Goal: Task Accomplishment & Management: Use online tool/utility

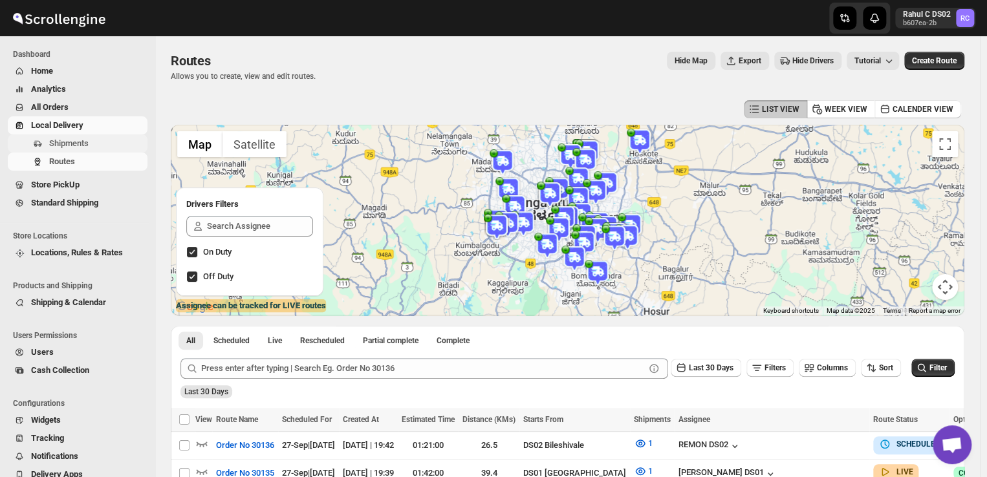
click at [67, 138] on span "Shipments" at bounding box center [68, 143] width 39 height 10
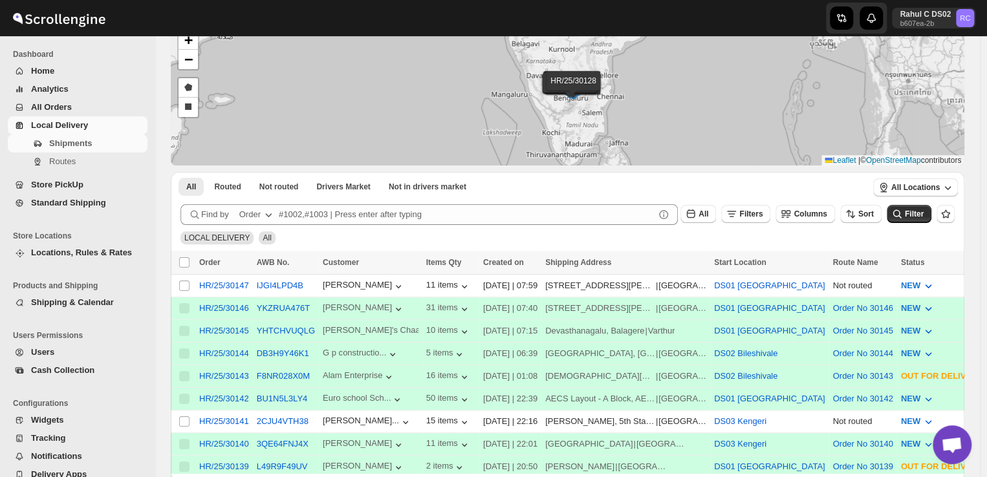
scroll to position [144, 0]
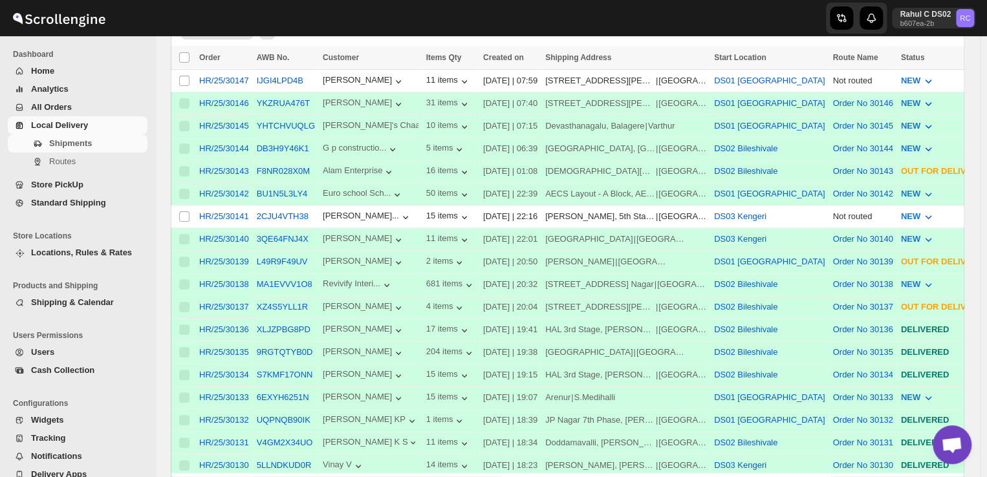
scroll to position [316, 0]
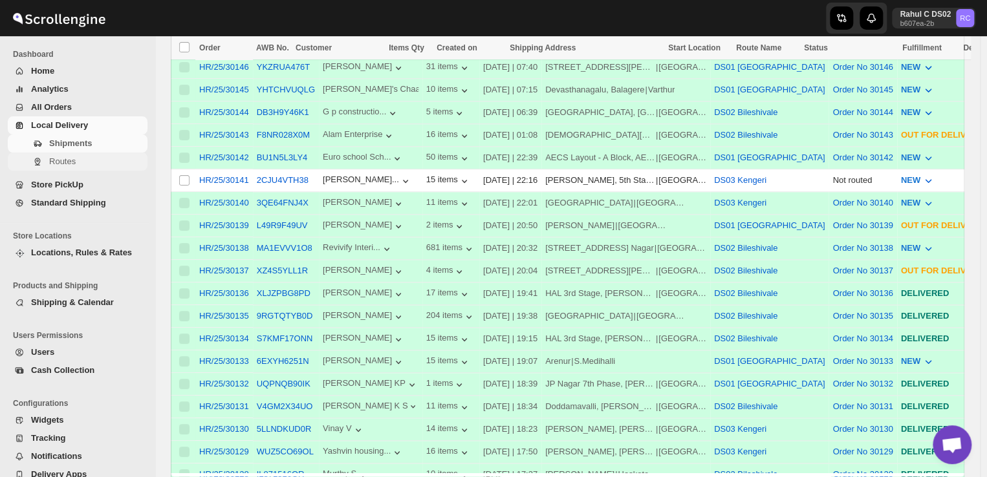
click at [72, 162] on span "Routes" at bounding box center [62, 162] width 27 height 10
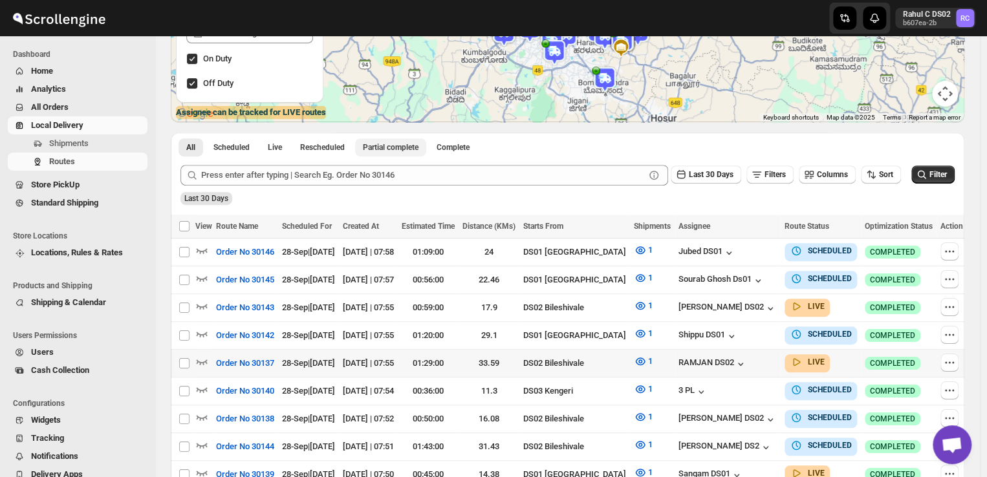
scroll to position [197, 0]
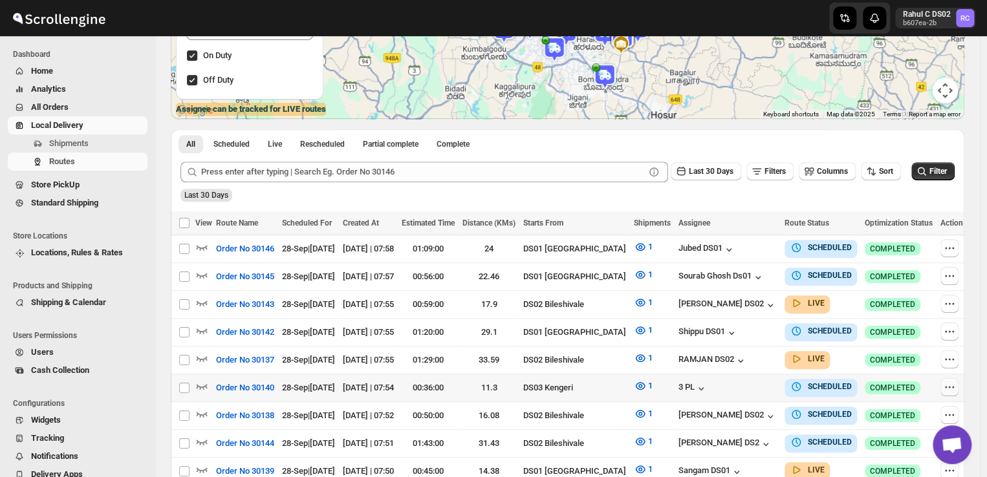
click at [949, 387] on icon "button" at bounding box center [950, 388] width 2 height 2
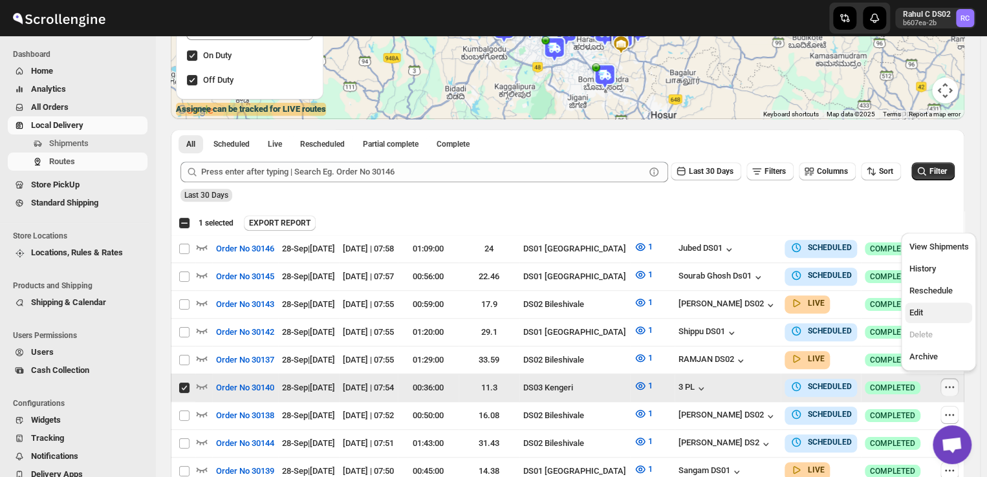
click at [921, 318] on span "Edit" at bounding box center [916, 313] width 14 height 10
checkbox input "false"
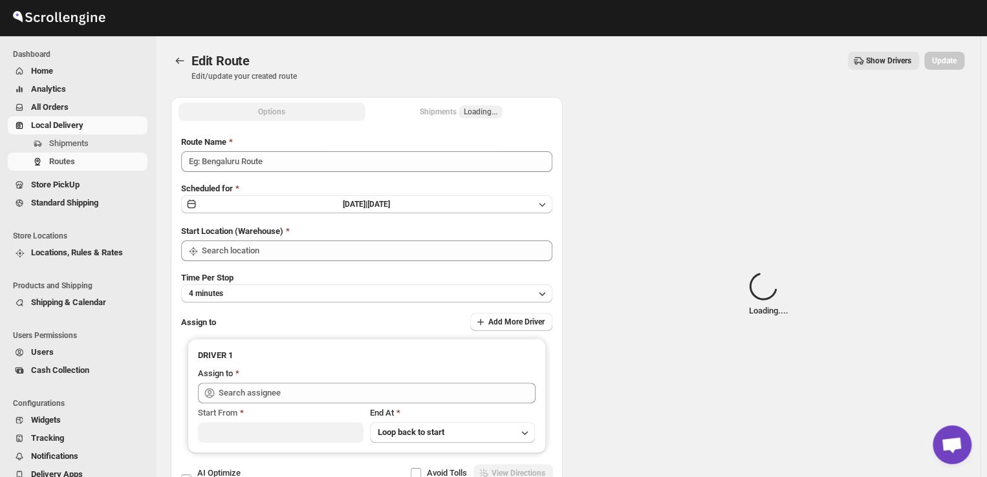
type input "Order No 30140"
type input "DS03 Kengeri"
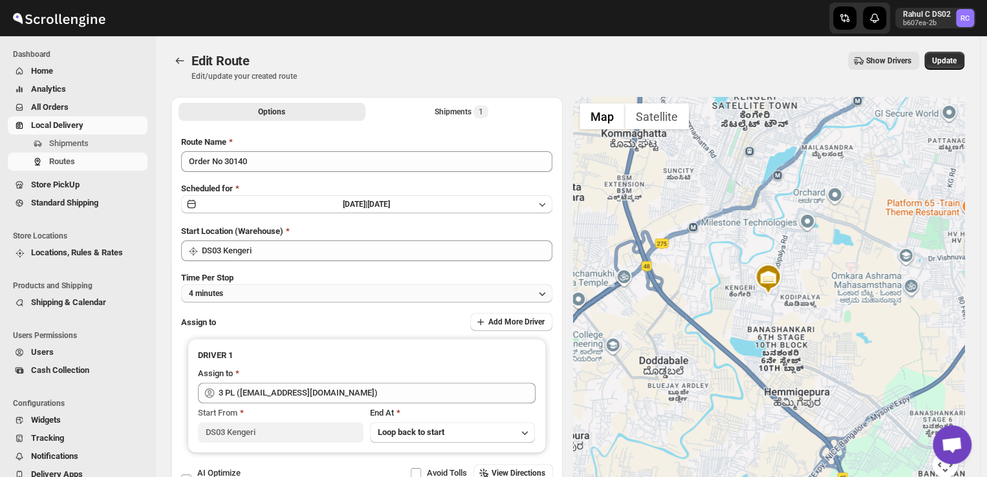
click at [246, 298] on button "4 minutes" at bounding box center [366, 294] width 371 height 18
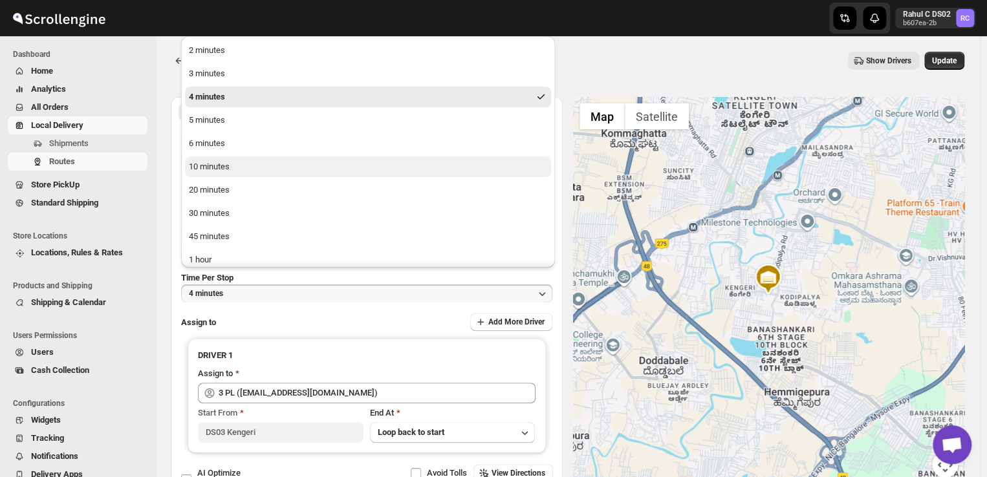
click at [197, 169] on div "10 minutes" at bounding box center [209, 166] width 41 height 13
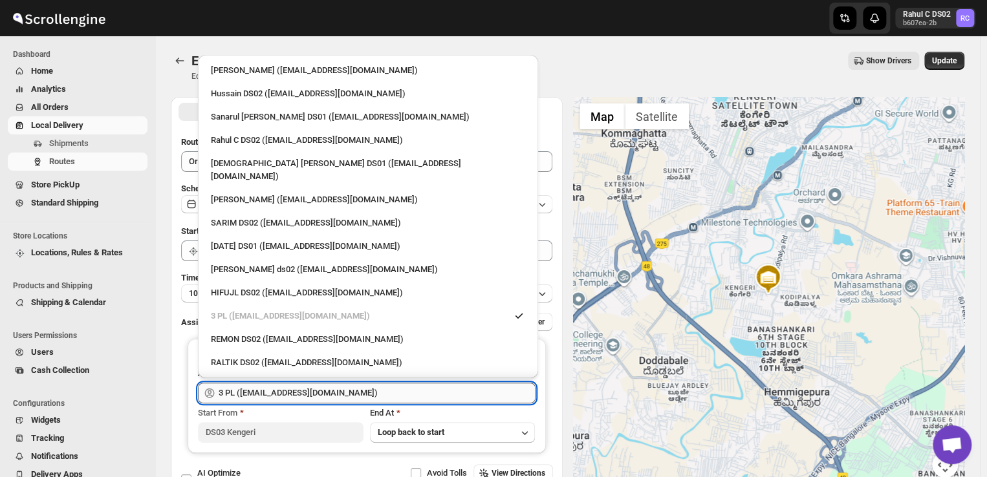
click at [322, 393] on input "3 PL ([EMAIL_ADDRESS][DOMAIN_NAME])" at bounding box center [377, 393] width 317 height 21
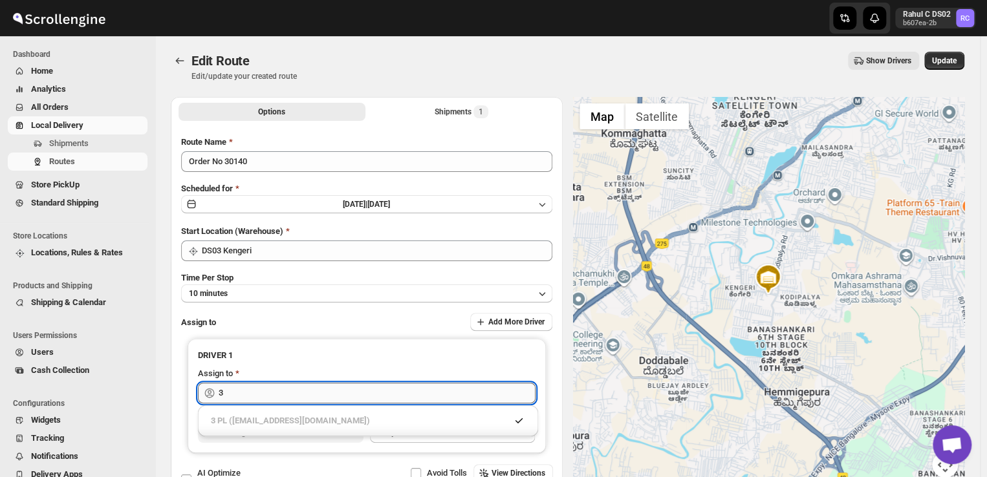
type input "3"
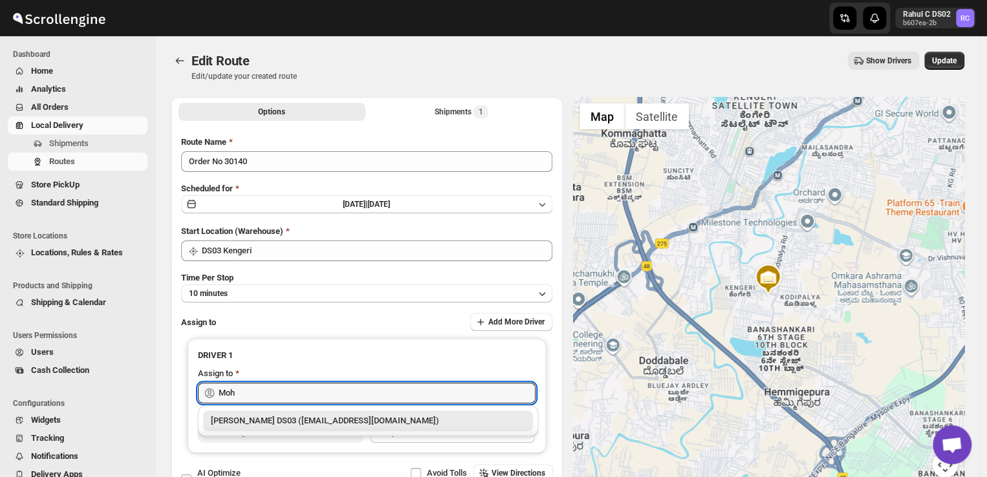
click at [322, 424] on div "[PERSON_NAME] DS03 ([EMAIL_ADDRESS][DOMAIN_NAME])" at bounding box center [368, 421] width 314 height 13
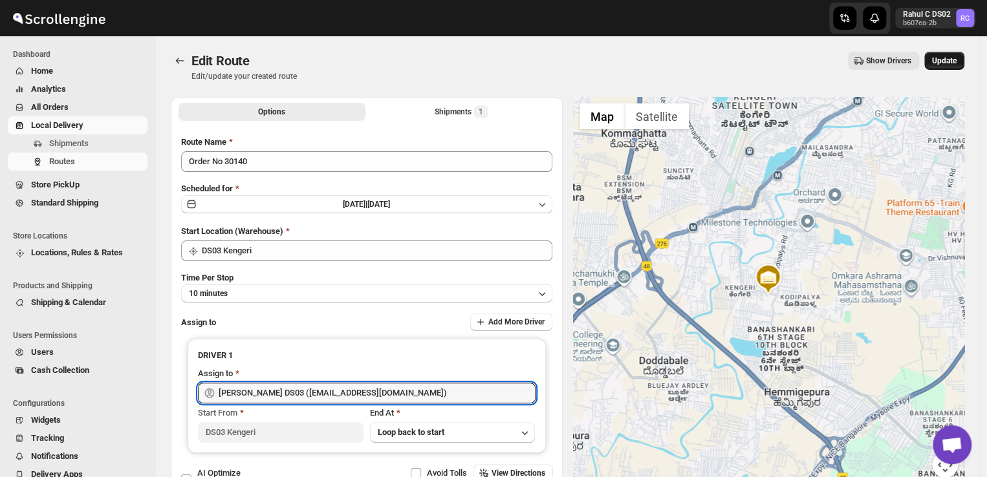
type input "[PERSON_NAME] DS03 ([EMAIL_ADDRESS][DOMAIN_NAME])"
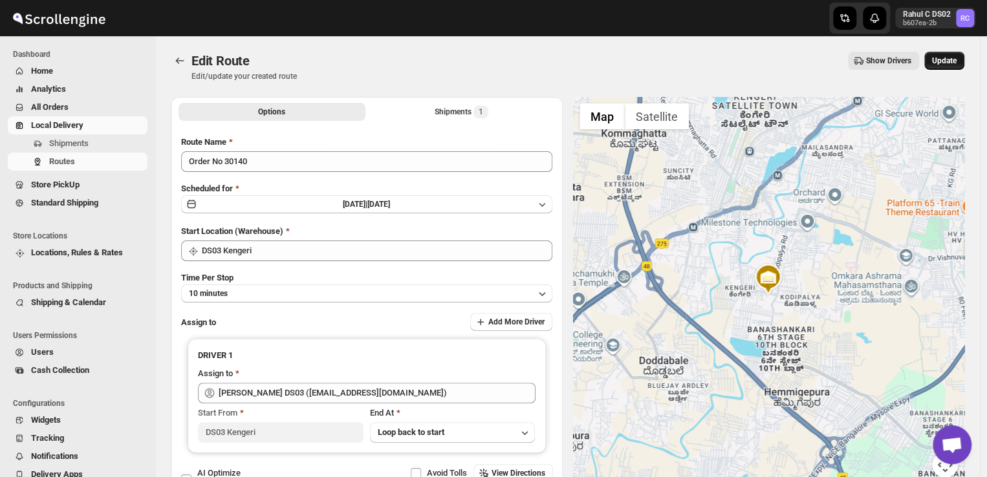
click at [945, 56] on span "Update" at bounding box center [944, 61] width 25 height 10
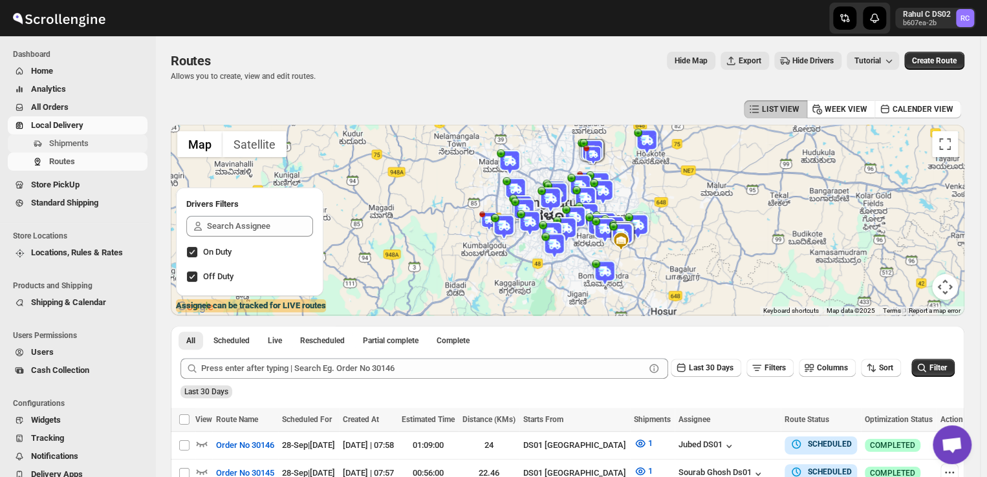
click at [94, 146] on span "Shipments" at bounding box center [97, 143] width 96 height 13
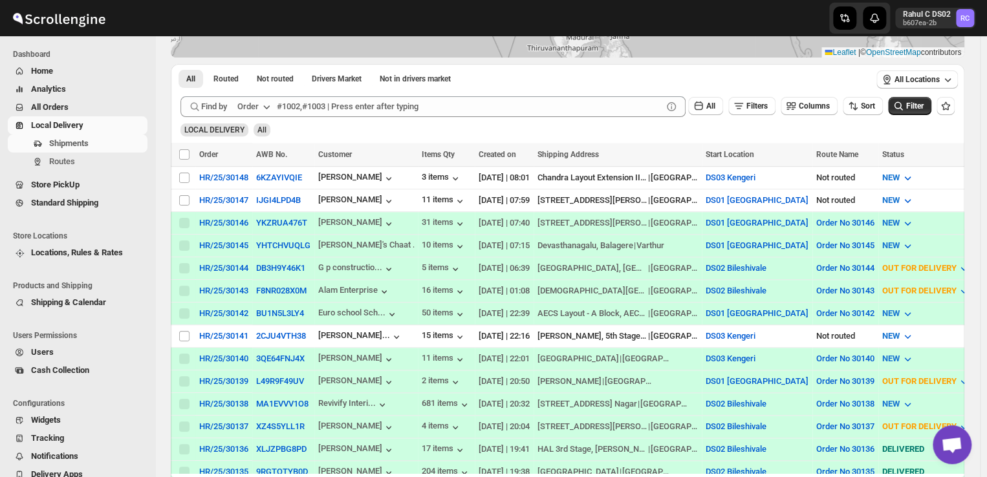
scroll to position [184, 0]
click at [183, 330] on input "Select shipment" at bounding box center [184, 335] width 10 height 10
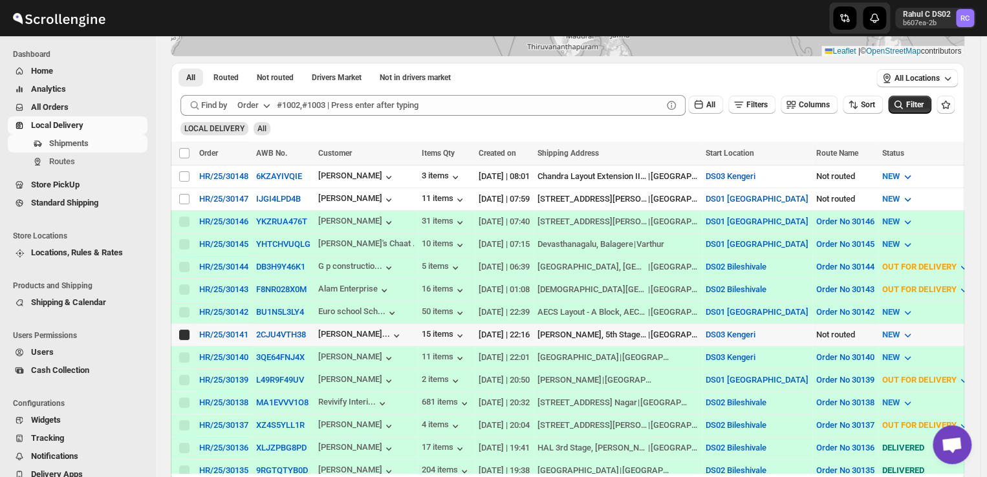
checkbox input "true"
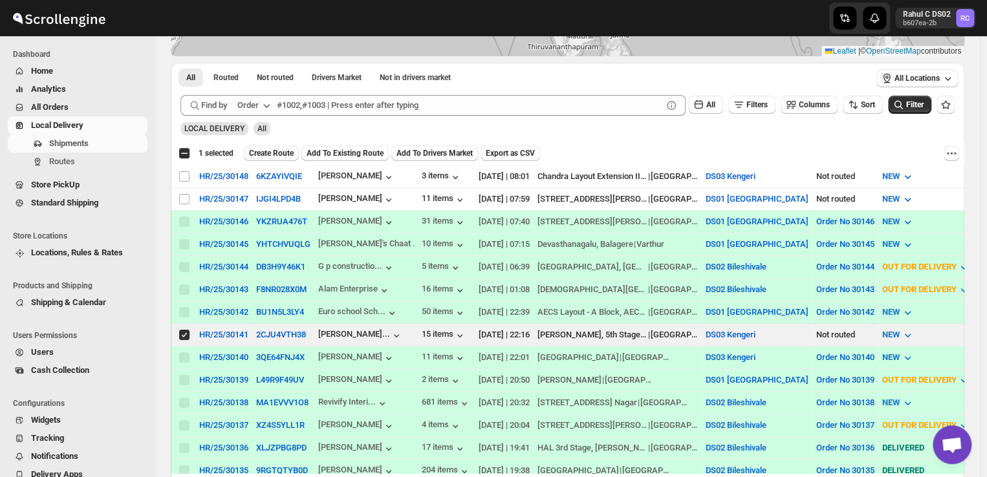
click at [282, 149] on span "Create Route" at bounding box center [271, 153] width 45 height 10
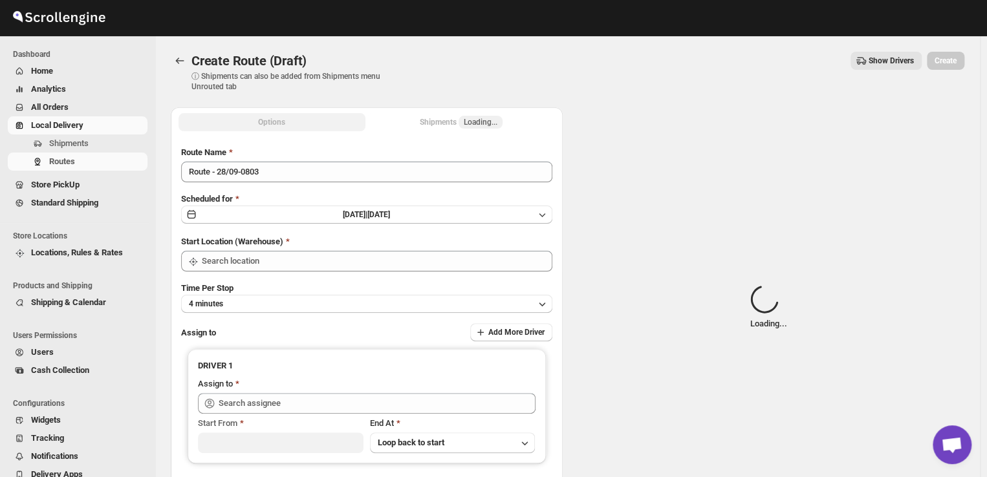
type input "DS03 Kengeri"
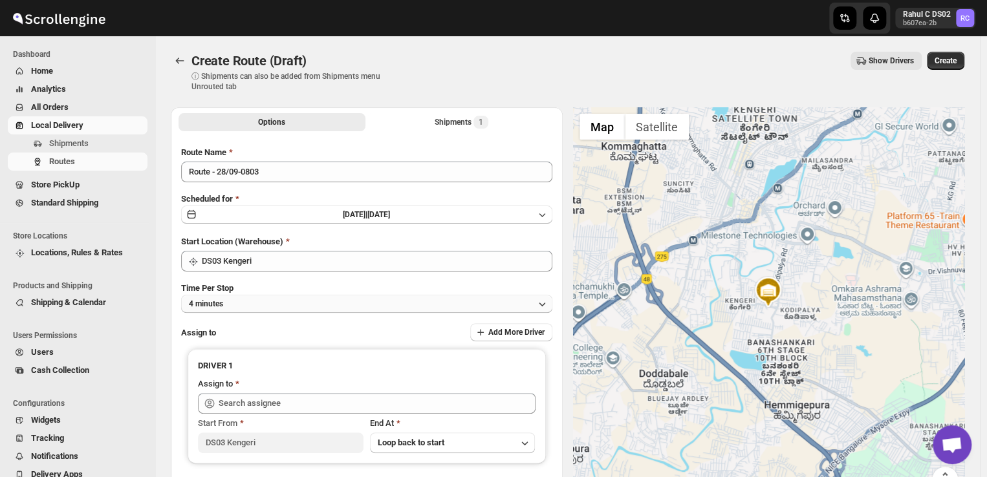
click at [242, 301] on button "4 minutes" at bounding box center [366, 304] width 371 height 18
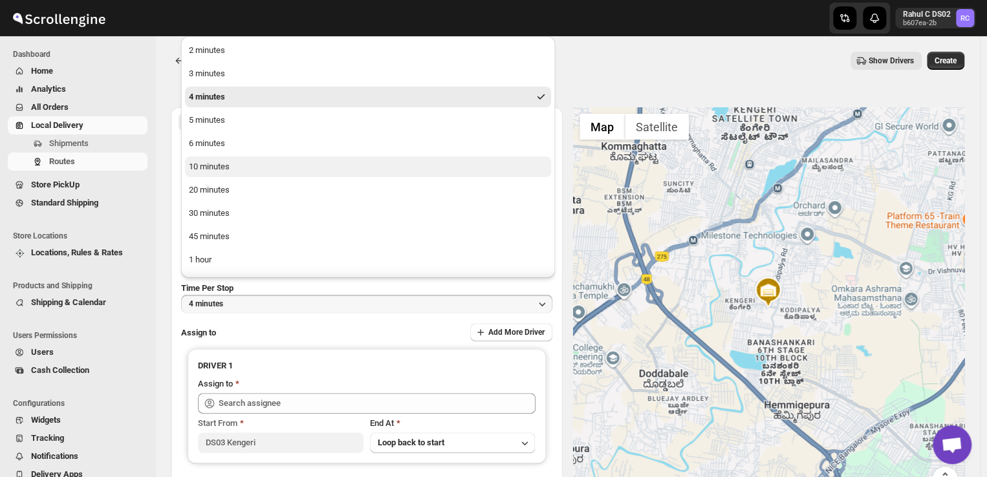
click at [213, 169] on div "10 minutes" at bounding box center [209, 166] width 41 height 13
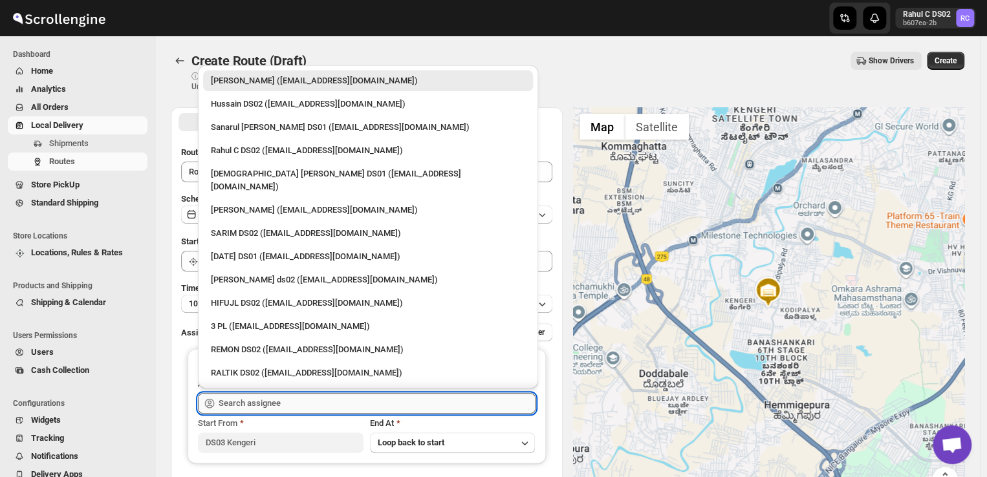
click at [279, 402] on input "text" at bounding box center [377, 403] width 317 height 21
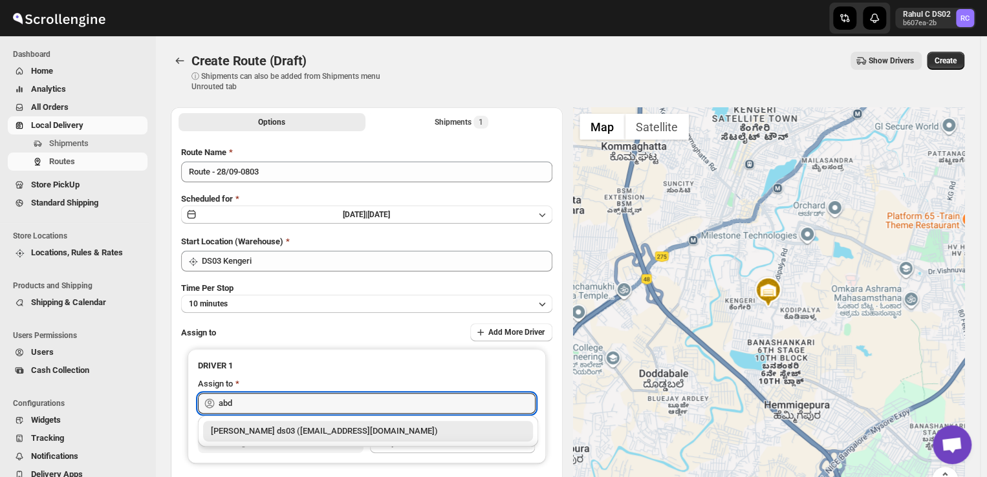
click at [303, 430] on div "[PERSON_NAME] ds03 ([EMAIL_ADDRESS][DOMAIN_NAME])" at bounding box center [368, 431] width 314 height 13
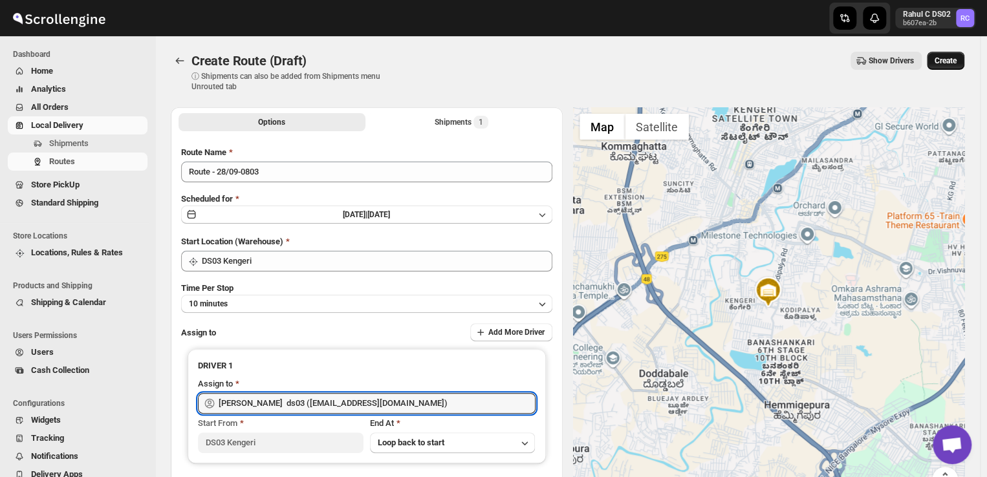
type input "[PERSON_NAME] ds03 ([EMAIL_ADDRESS][DOMAIN_NAME])"
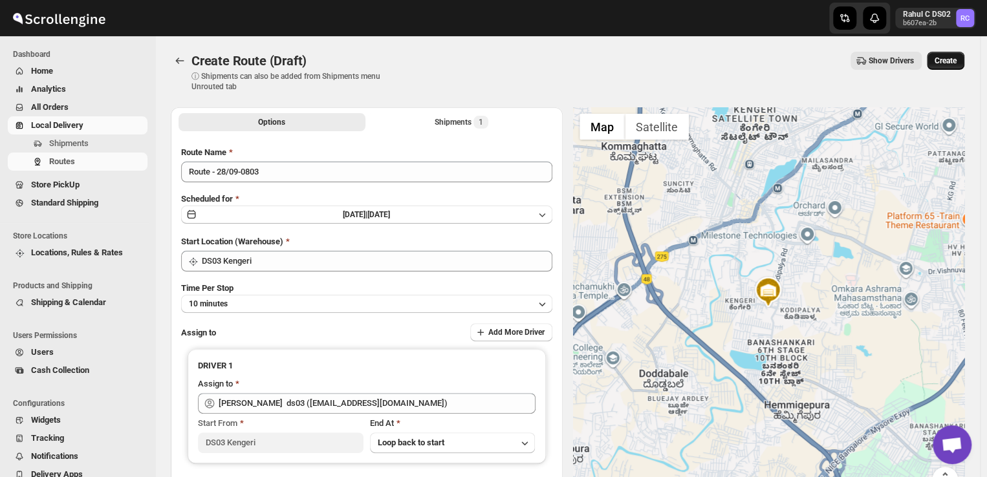
click at [957, 61] on span "Create" at bounding box center [946, 61] width 22 height 10
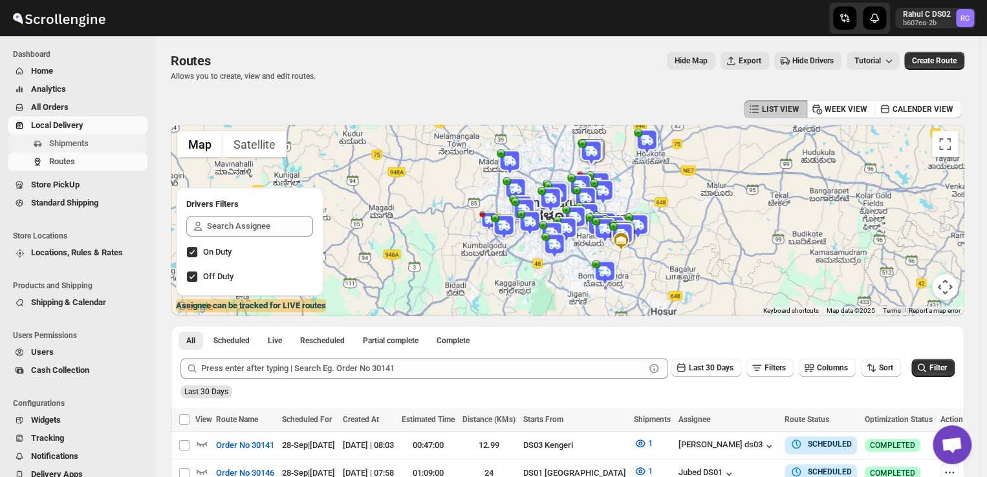
click at [87, 144] on span "Shipments" at bounding box center [68, 143] width 39 height 10
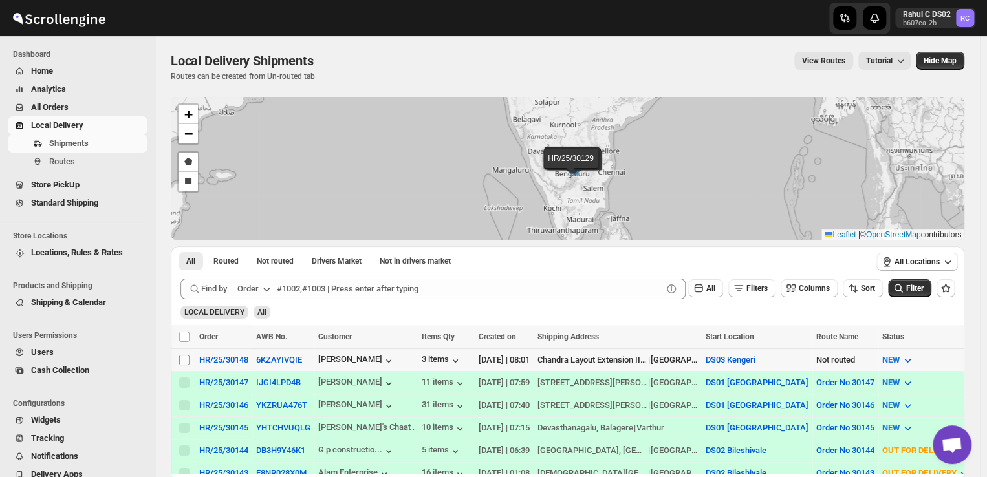
click at [179, 356] on span at bounding box center [185, 361] width 12 height 12
click at [179, 356] on input "Select shipment" at bounding box center [184, 360] width 10 height 10
checkbox input "false"
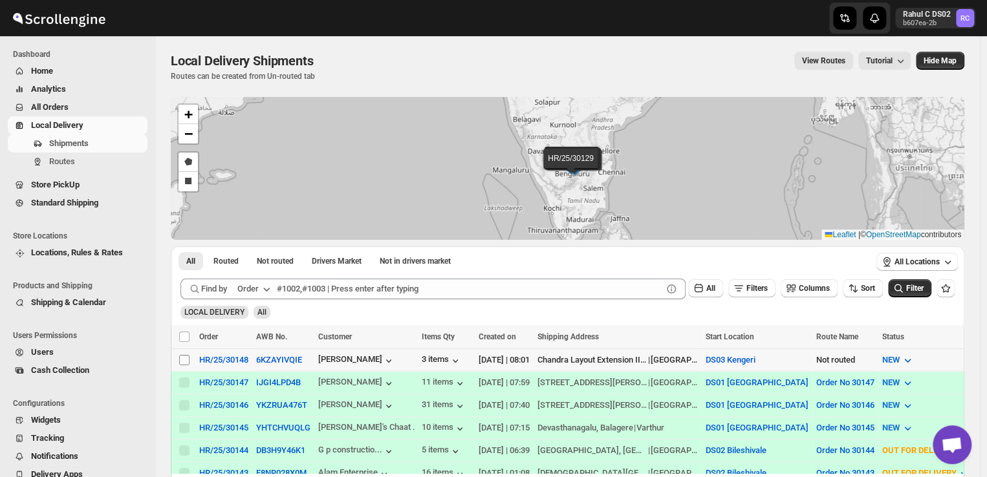
checkbox input "false"
click at [182, 360] on input "Select shipment" at bounding box center [184, 360] width 10 height 10
checkbox input "true"
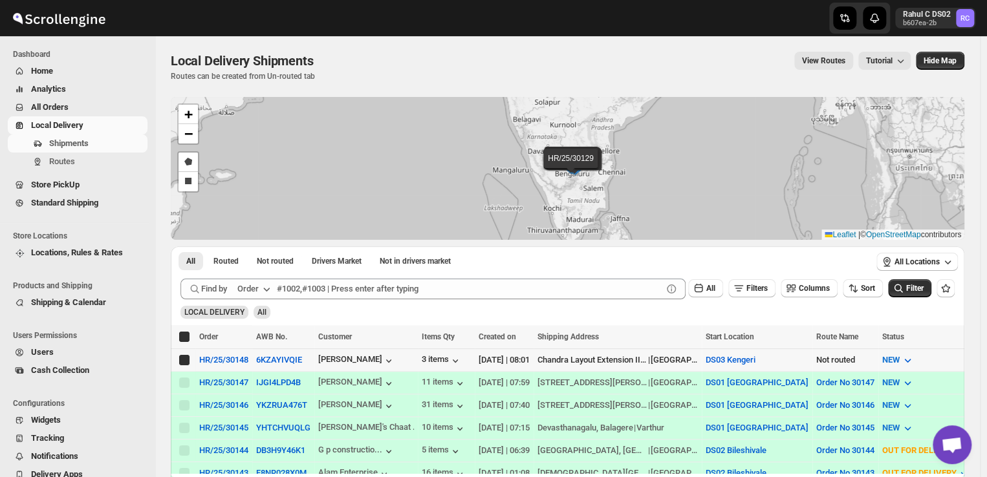
checkbox input "true"
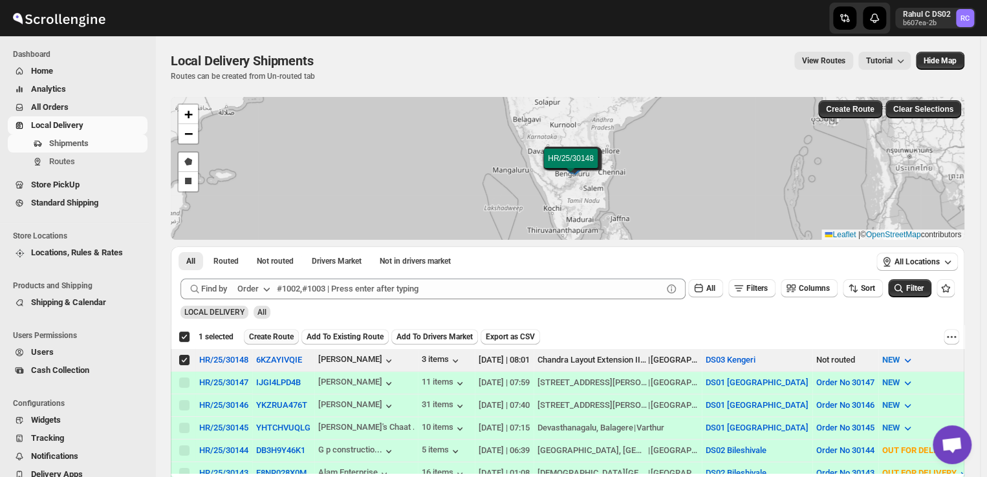
click at [269, 334] on span "Create Route" at bounding box center [271, 337] width 45 height 10
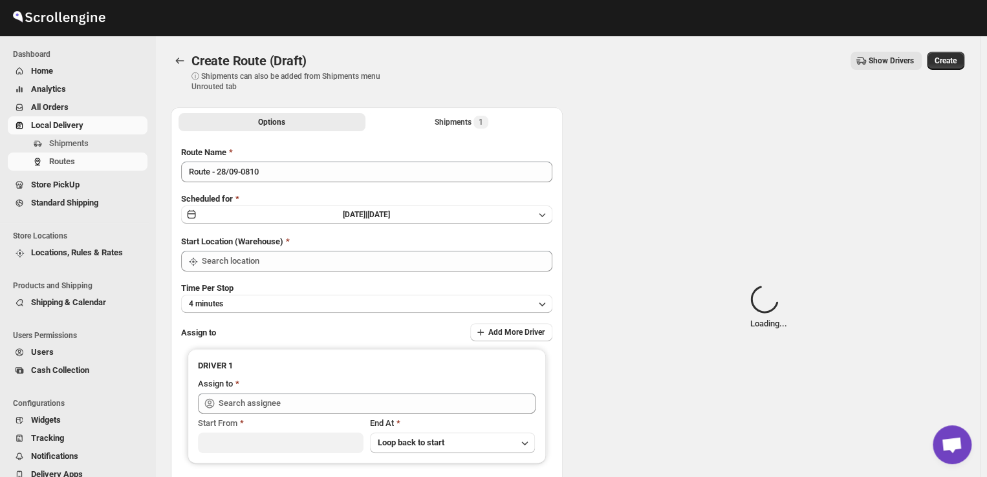
type input "DS03 Kengeri"
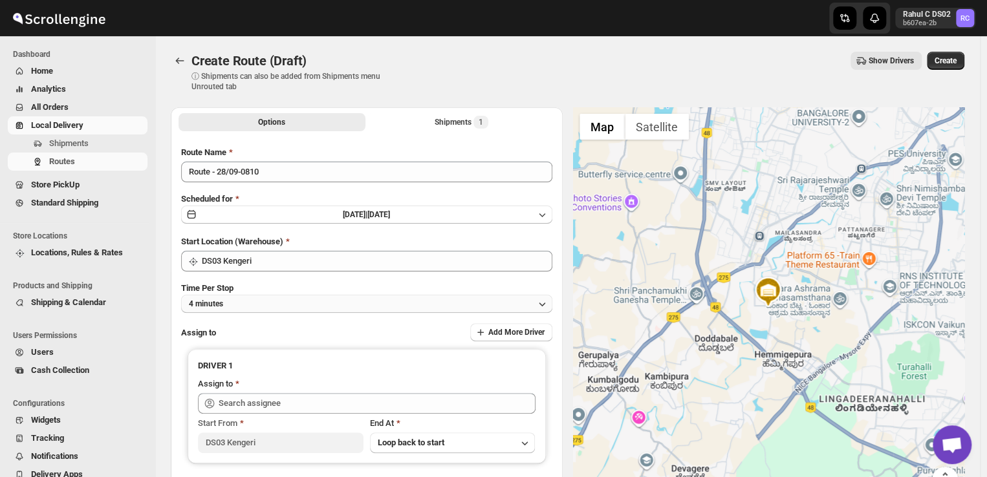
click at [248, 304] on button "4 minutes" at bounding box center [366, 304] width 371 height 18
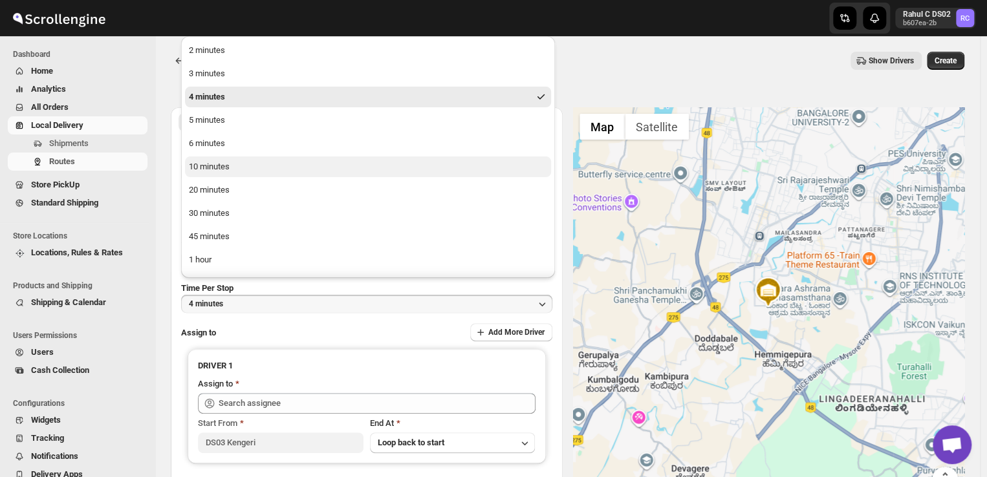
click at [240, 170] on button "10 minutes" at bounding box center [368, 167] width 366 height 21
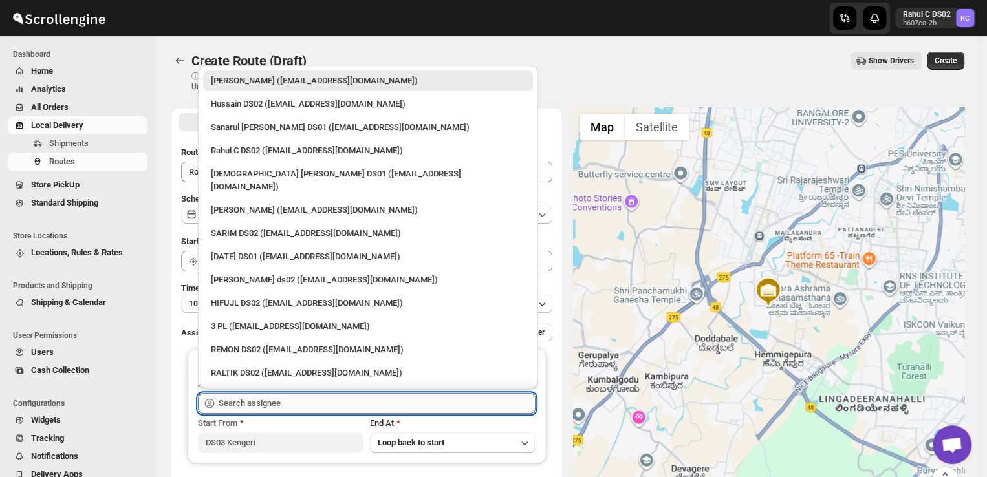
click at [287, 404] on input "text" at bounding box center [377, 403] width 317 height 21
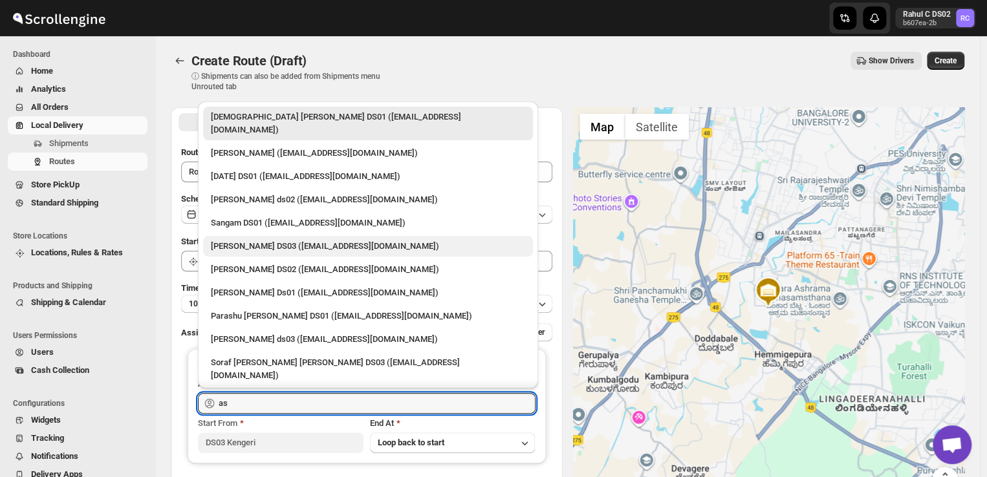
click at [338, 240] on div "[PERSON_NAME] DS03 ([EMAIL_ADDRESS][DOMAIN_NAME])" at bounding box center [368, 246] width 314 height 13
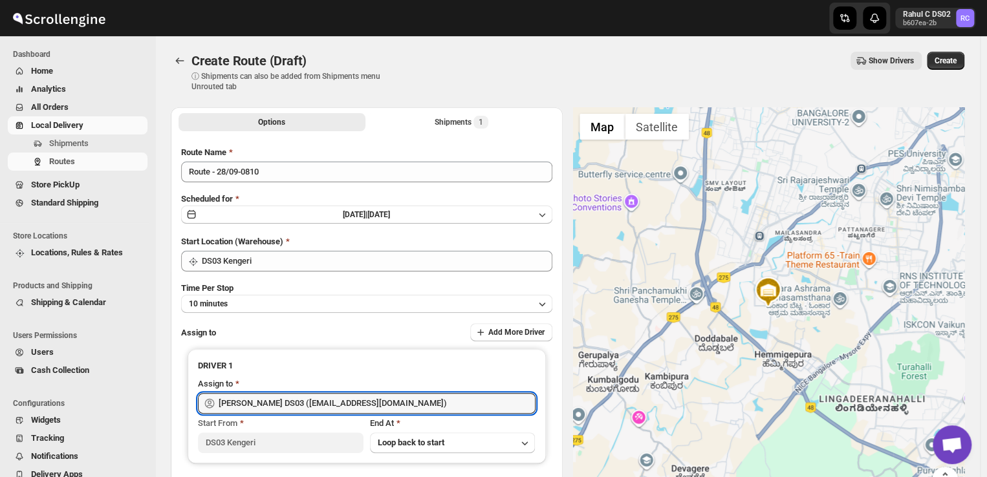
type input "[PERSON_NAME] DS03 ([EMAIL_ADDRESS][DOMAIN_NAME])"
click at [959, 47] on div "Create Route (Draft). This page is ready Create Route (Draft) ⓘ Shipments can a…" at bounding box center [568, 71] width 794 height 71
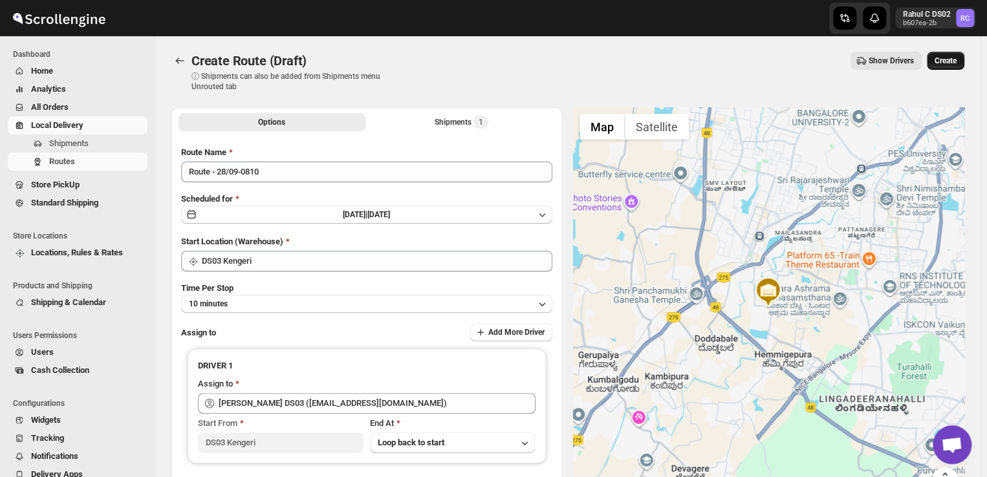
click at [952, 57] on span "Create" at bounding box center [946, 61] width 22 height 10
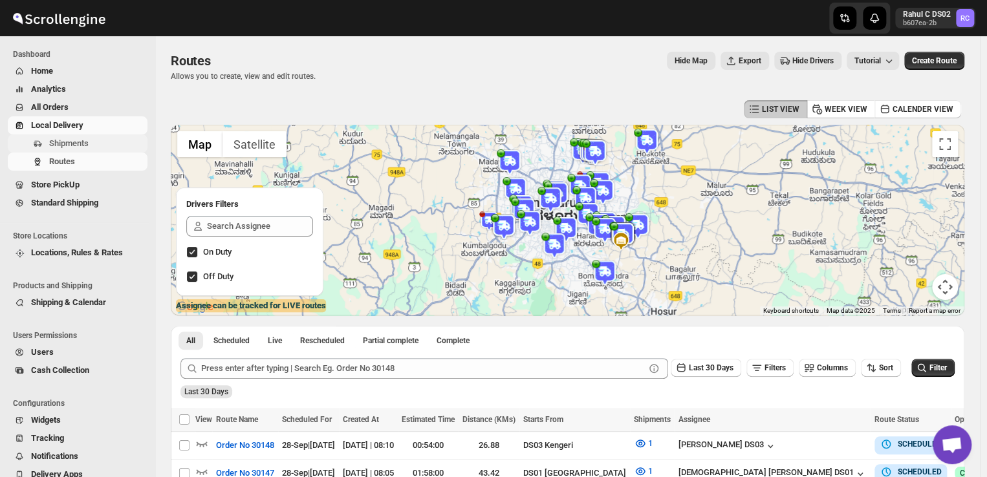
click at [93, 146] on span "Shipments" at bounding box center [97, 143] width 96 height 13
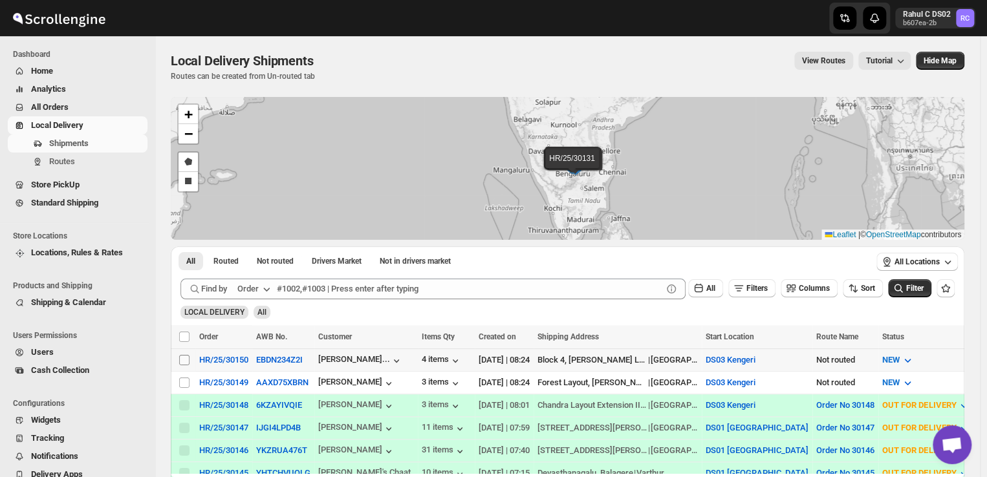
click at [181, 357] on input "Select shipment" at bounding box center [184, 360] width 10 height 10
checkbox input "true"
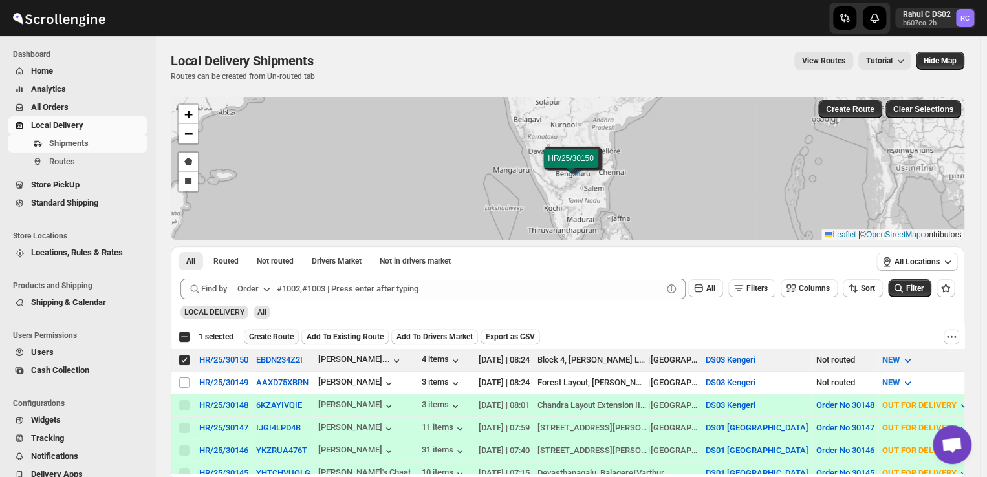
click at [269, 334] on span "Create Route" at bounding box center [271, 337] width 45 height 10
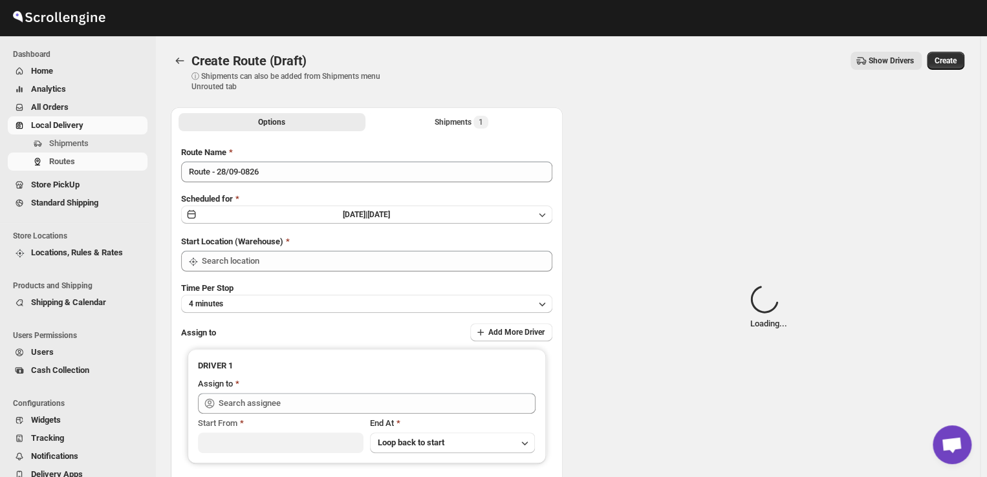
type input "DS03 Kengeri"
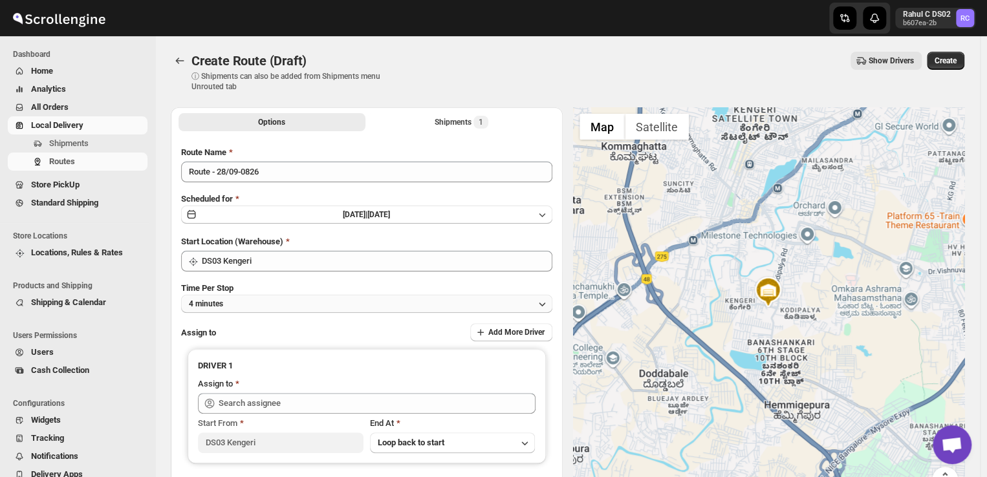
click at [236, 307] on button "4 minutes" at bounding box center [366, 304] width 371 height 18
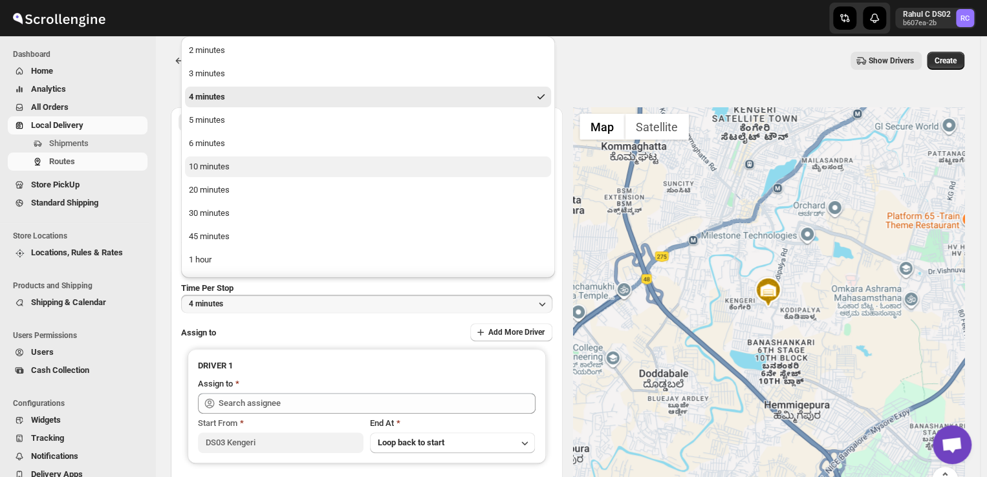
click at [222, 170] on div "10 minutes" at bounding box center [209, 166] width 41 height 13
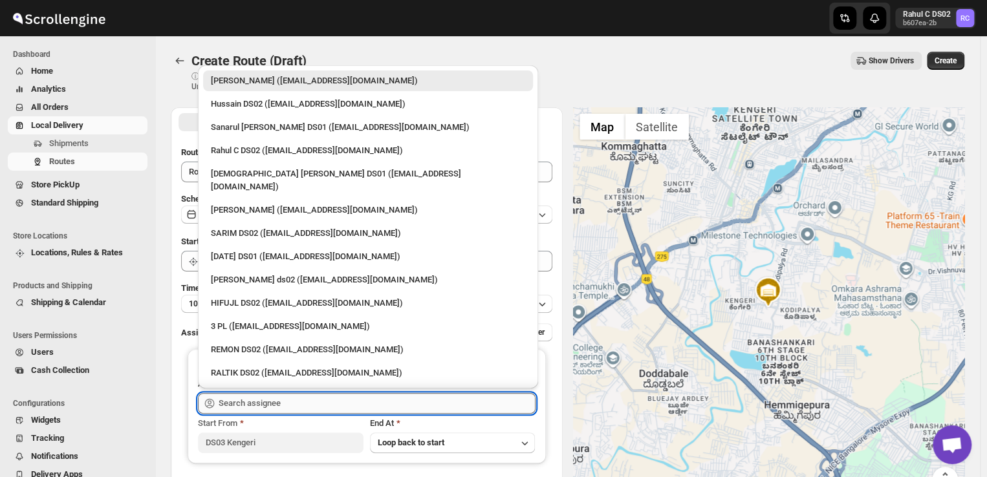
click at [288, 404] on input "text" at bounding box center [377, 403] width 317 height 21
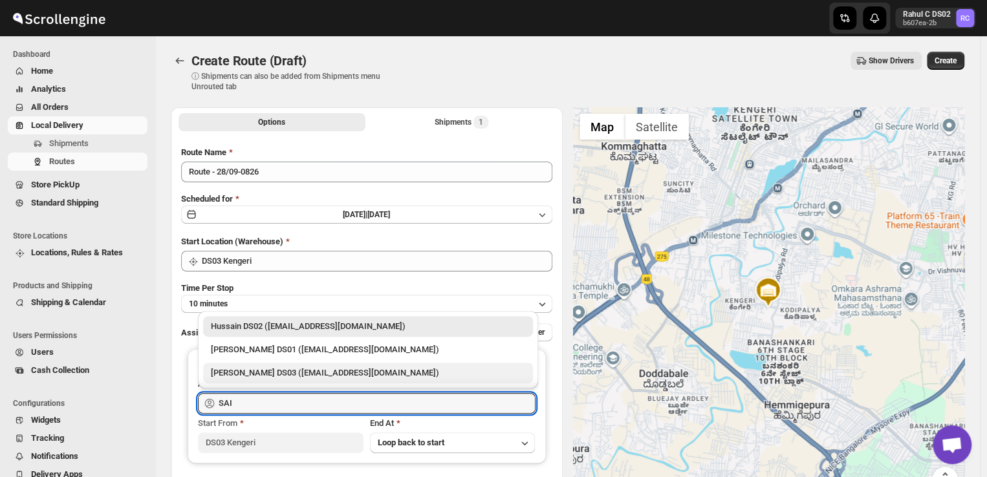
click at [259, 369] on div "[PERSON_NAME] DS03 ([EMAIL_ADDRESS][DOMAIN_NAME])" at bounding box center [368, 373] width 314 height 13
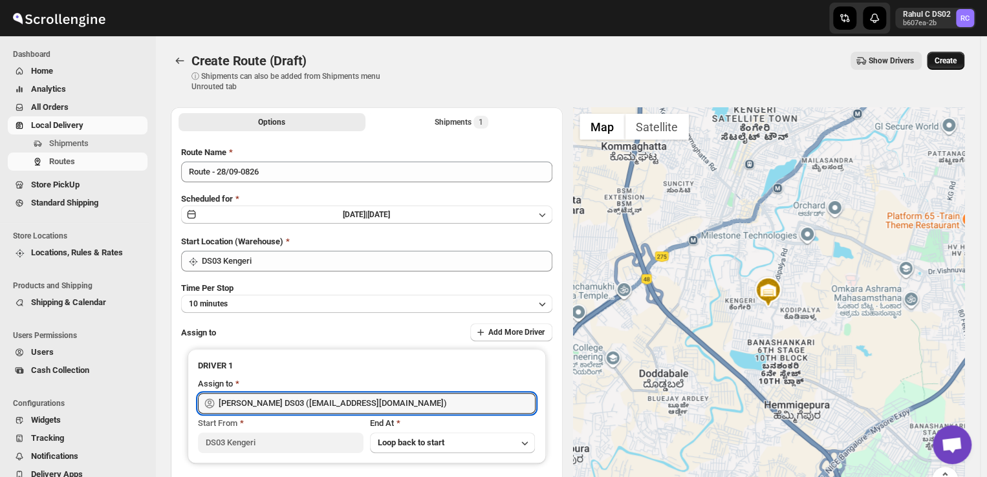
type input "[PERSON_NAME] DS03 ([EMAIL_ADDRESS][DOMAIN_NAME])"
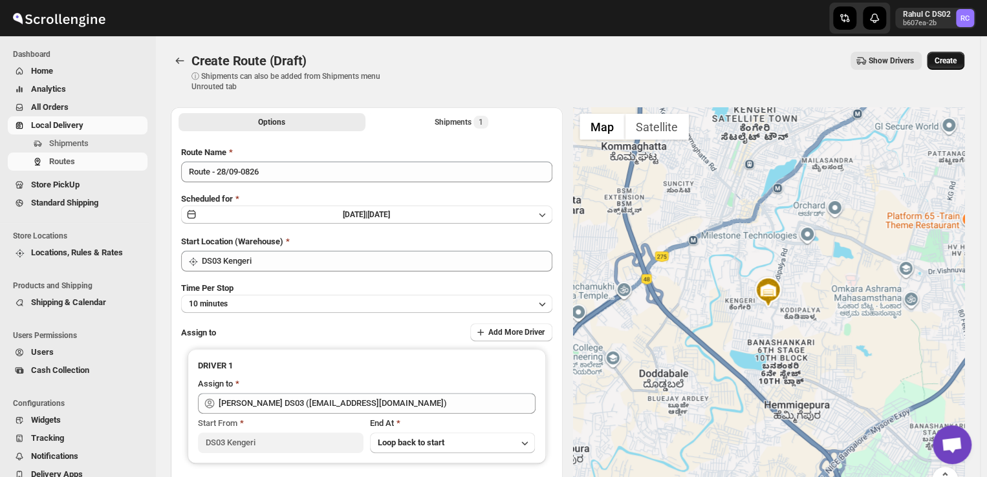
click at [941, 61] on span "Create" at bounding box center [946, 61] width 22 height 10
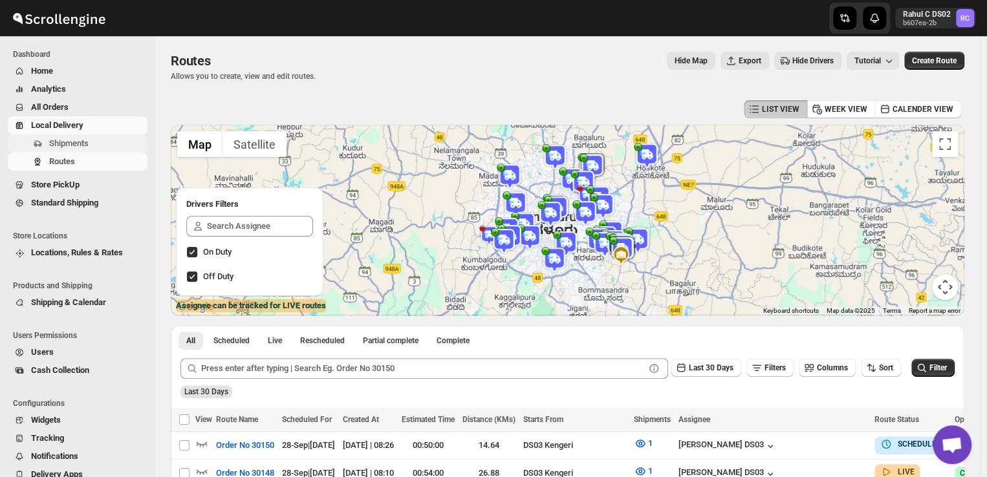
click at [96, 140] on span "Shipments" at bounding box center [97, 143] width 96 height 13
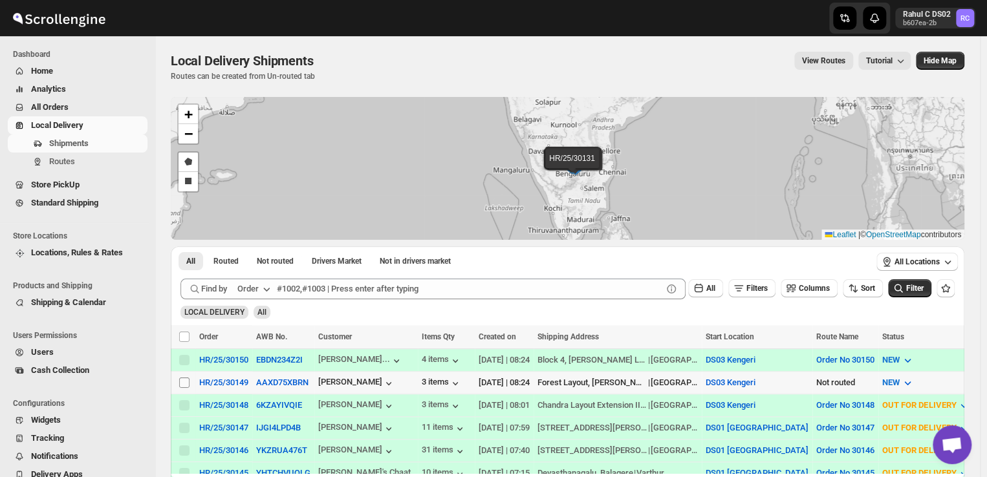
click at [182, 381] on input "Select shipment" at bounding box center [184, 383] width 10 height 10
checkbox input "true"
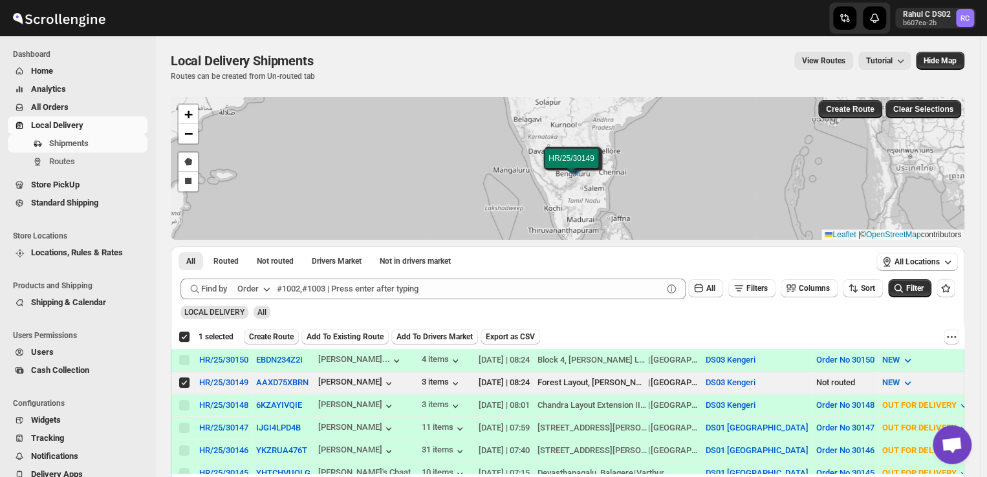
click at [281, 336] on span "Create Route" at bounding box center [271, 337] width 45 height 10
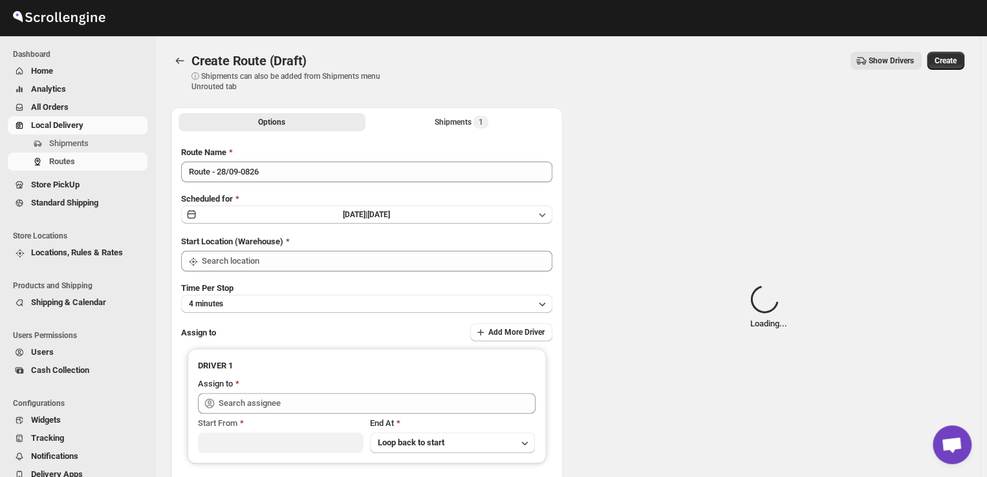
type input "DS03 Kengeri"
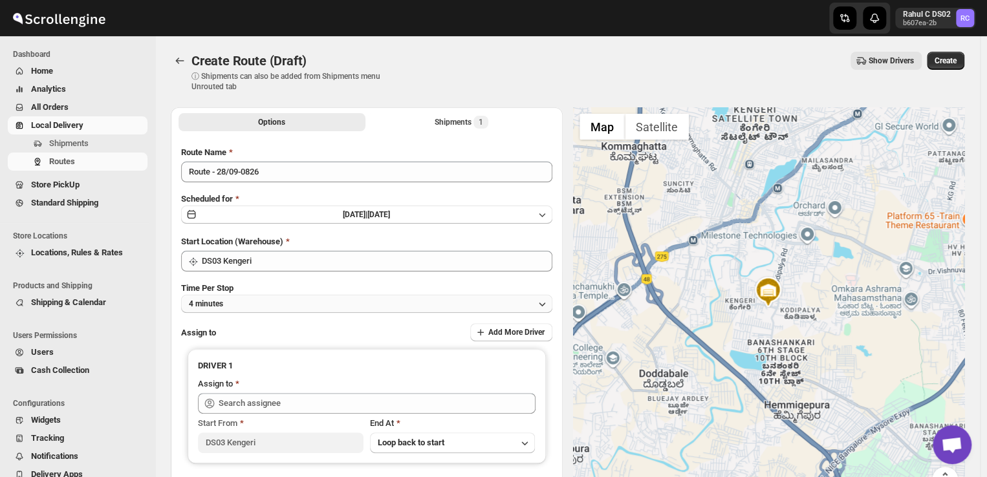
click at [256, 303] on button "4 minutes" at bounding box center [366, 304] width 371 height 18
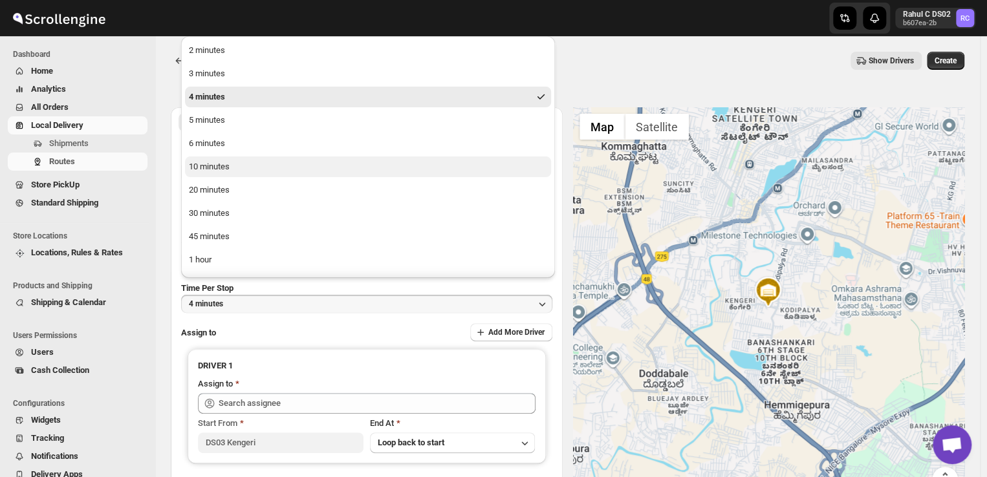
click at [241, 170] on button "10 minutes" at bounding box center [368, 167] width 366 height 21
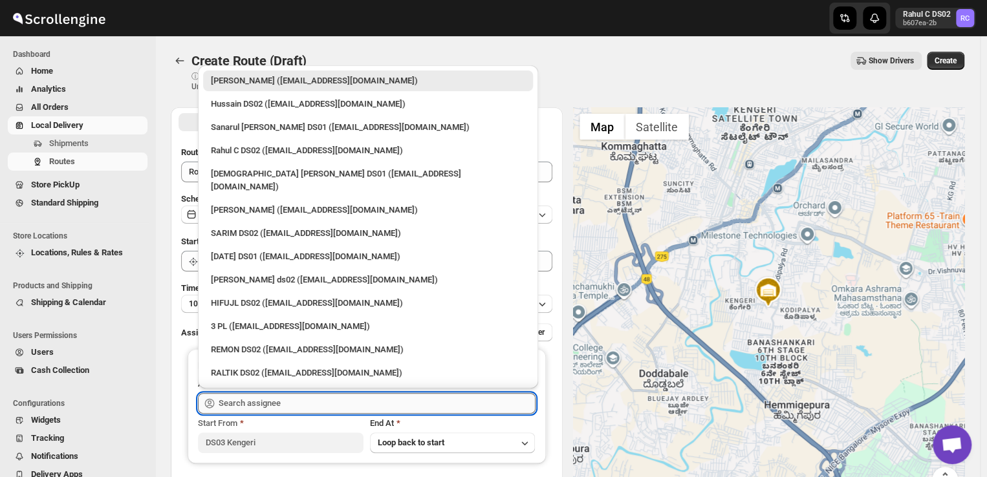
click at [298, 403] on input "text" at bounding box center [377, 403] width 317 height 21
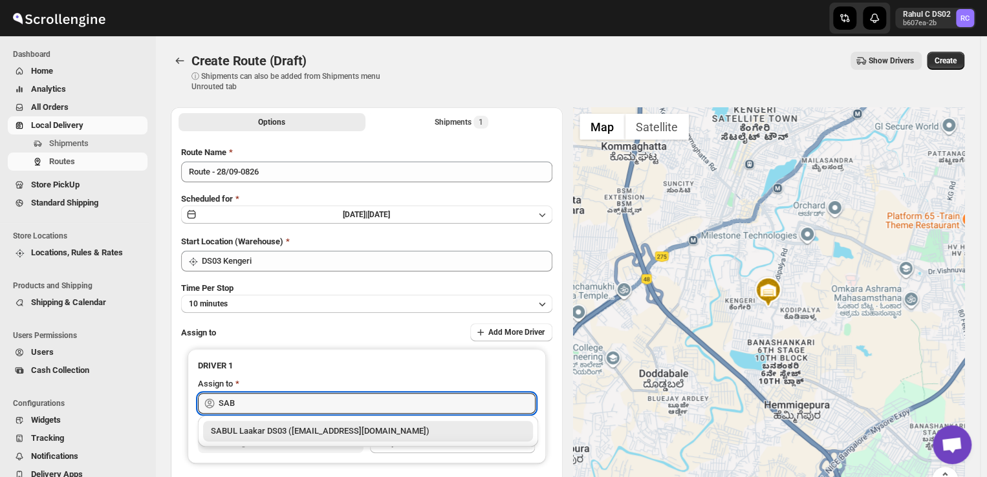
click at [287, 433] on div "SABUL Laakar DS03 ([EMAIL_ADDRESS][DOMAIN_NAME])" at bounding box center [368, 431] width 314 height 13
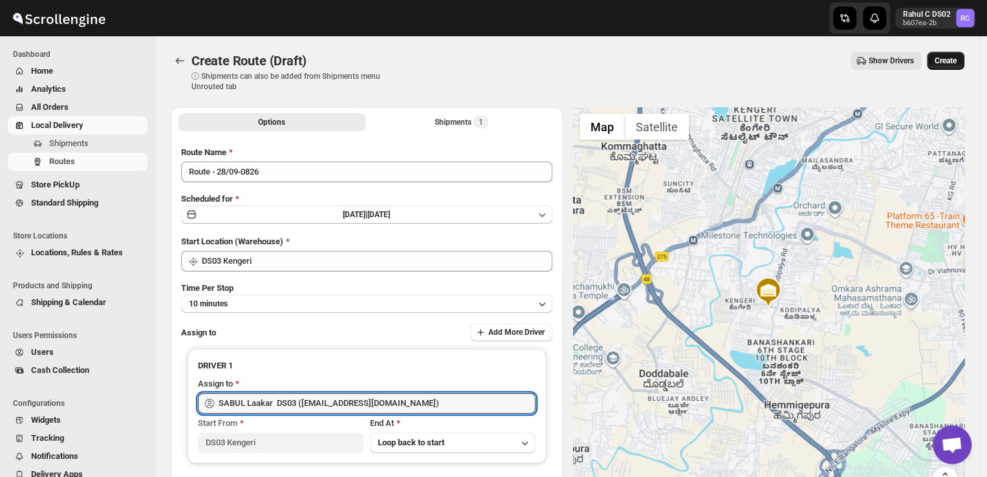
type input "SABUL Laakar DS03 ([EMAIL_ADDRESS][DOMAIN_NAME])"
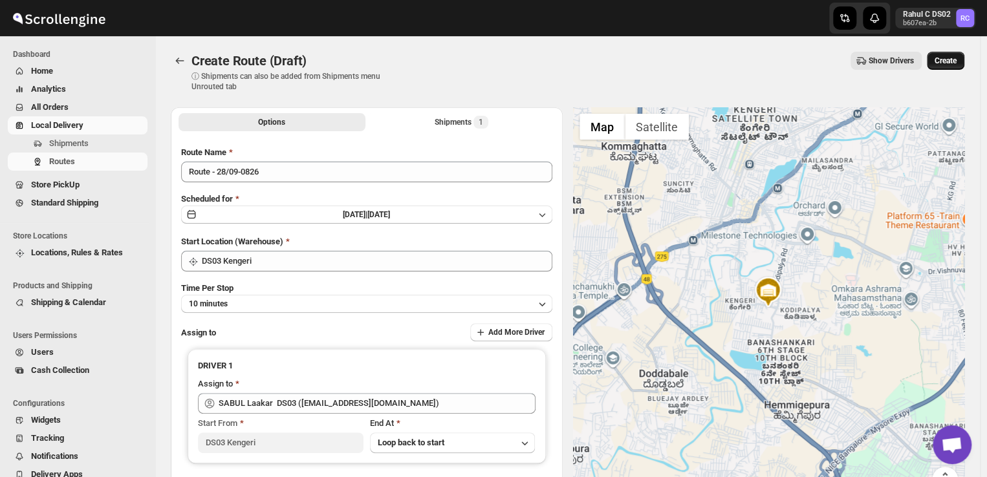
click at [950, 63] on span "Create" at bounding box center [946, 61] width 22 height 10
